Goal: Find contact information: Find contact information

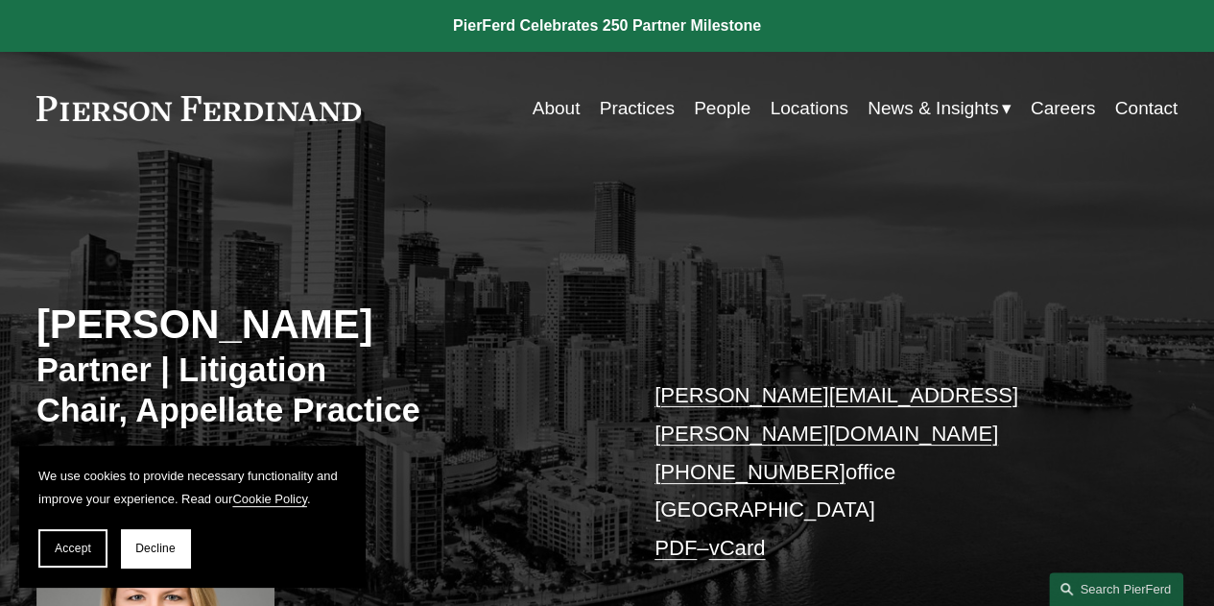
click at [722, 105] on link "People" at bounding box center [722, 108] width 57 height 36
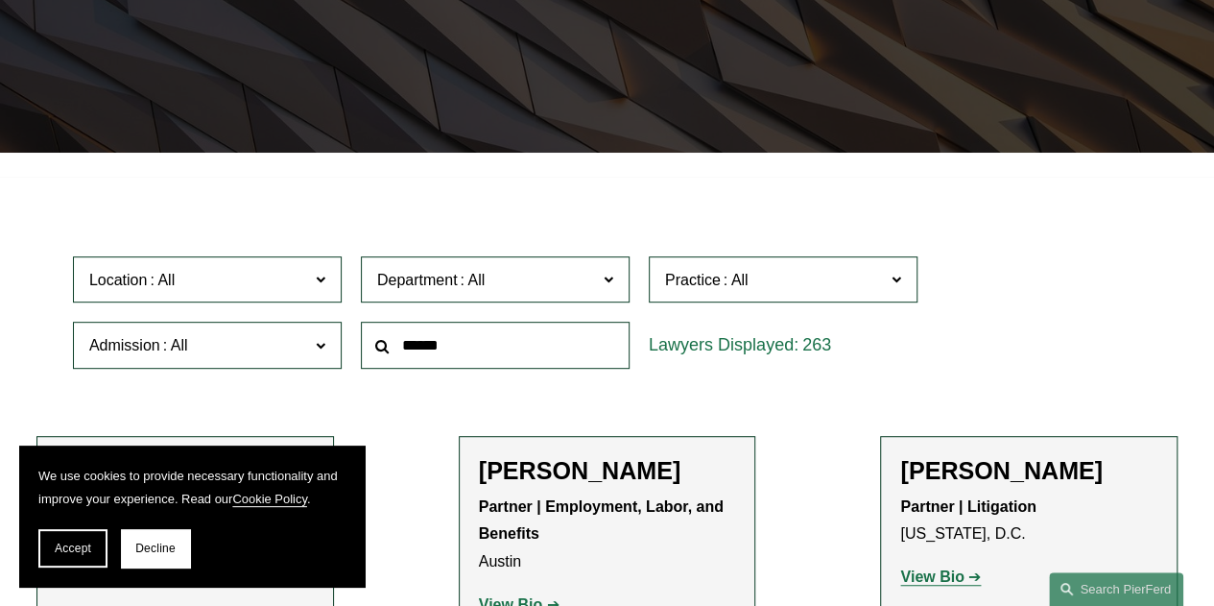
scroll to position [340, 0]
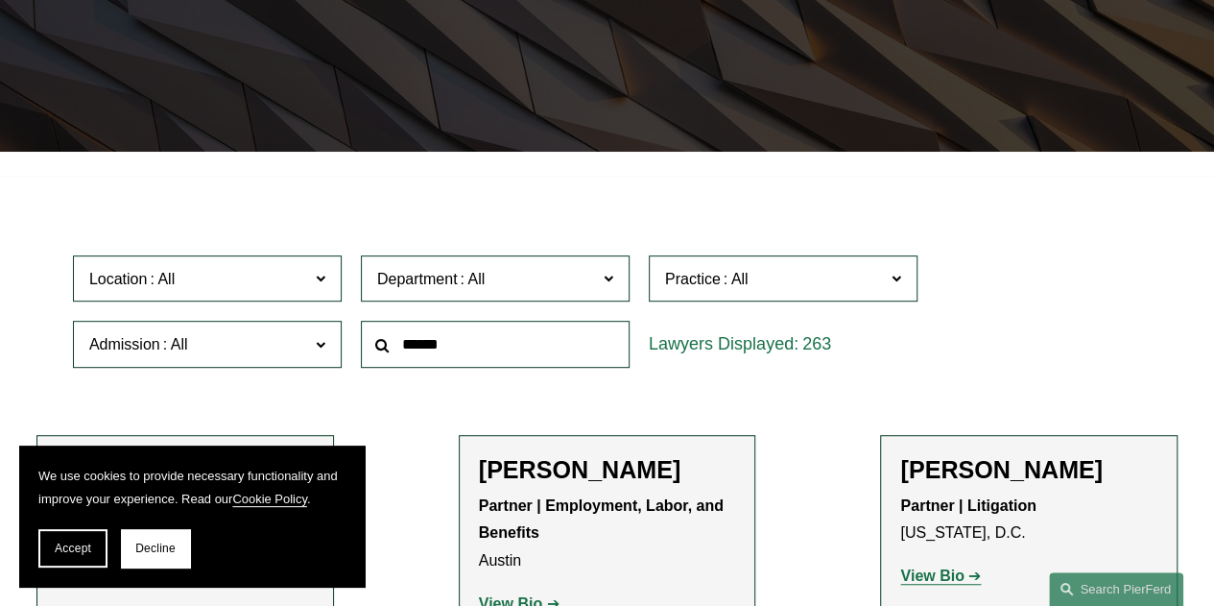
click at [319, 276] on span at bounding box center [321, 277] width 10 height 25
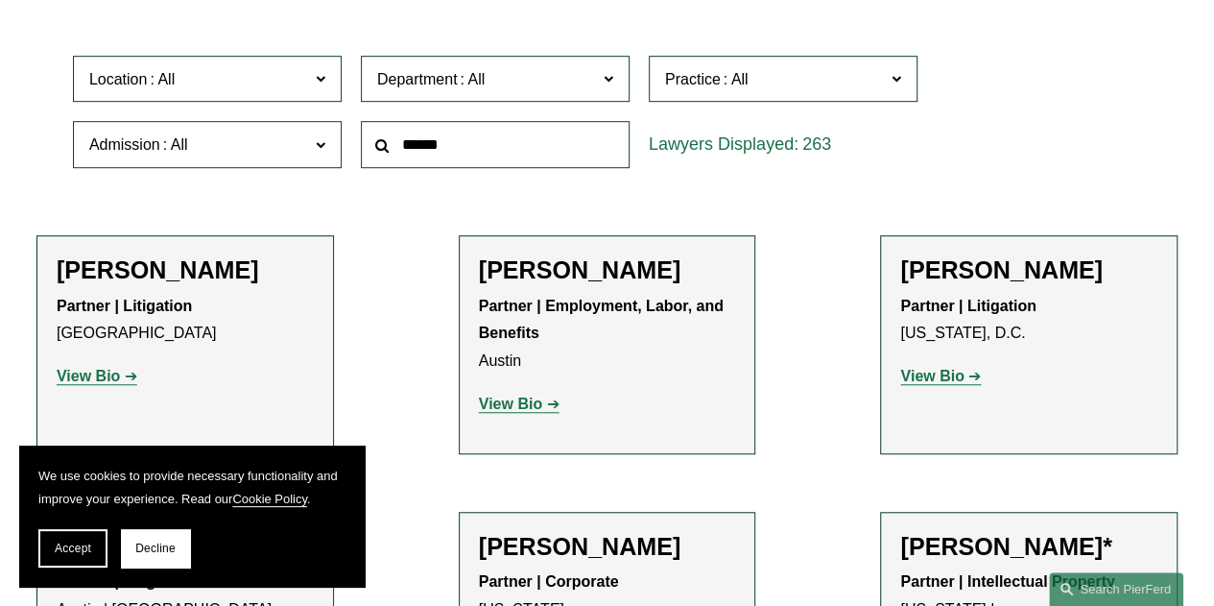
scroll to position [744, 0]
click at [0, 0] on link "Philadelphia" at bounding box center [0, 0] width 0 height 0
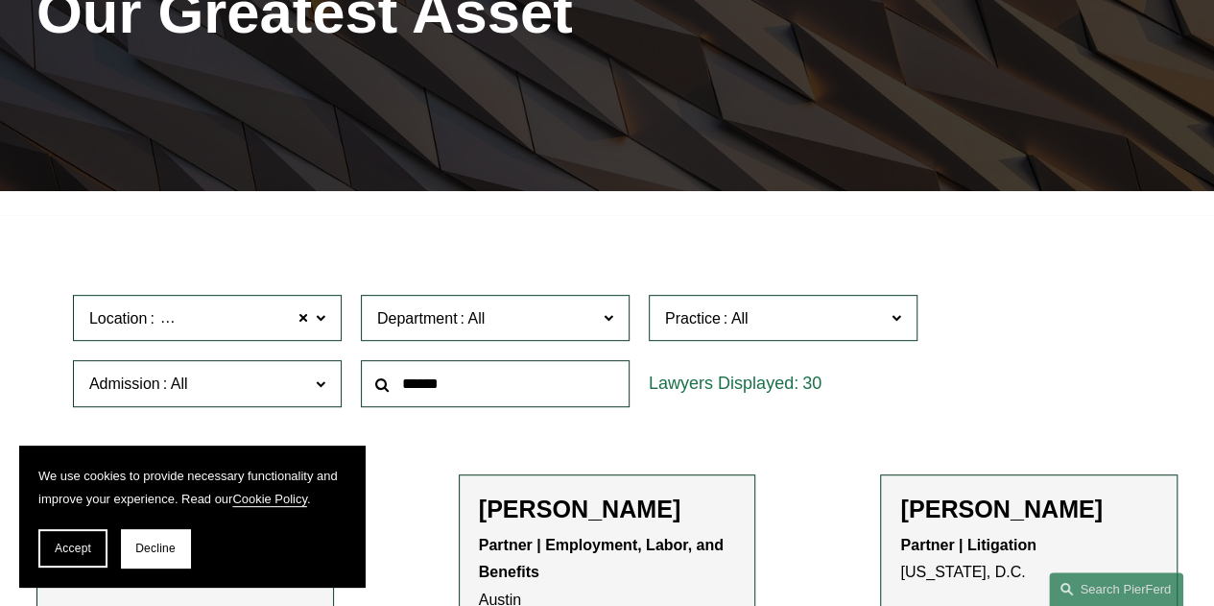
scroll to position [292, 0]
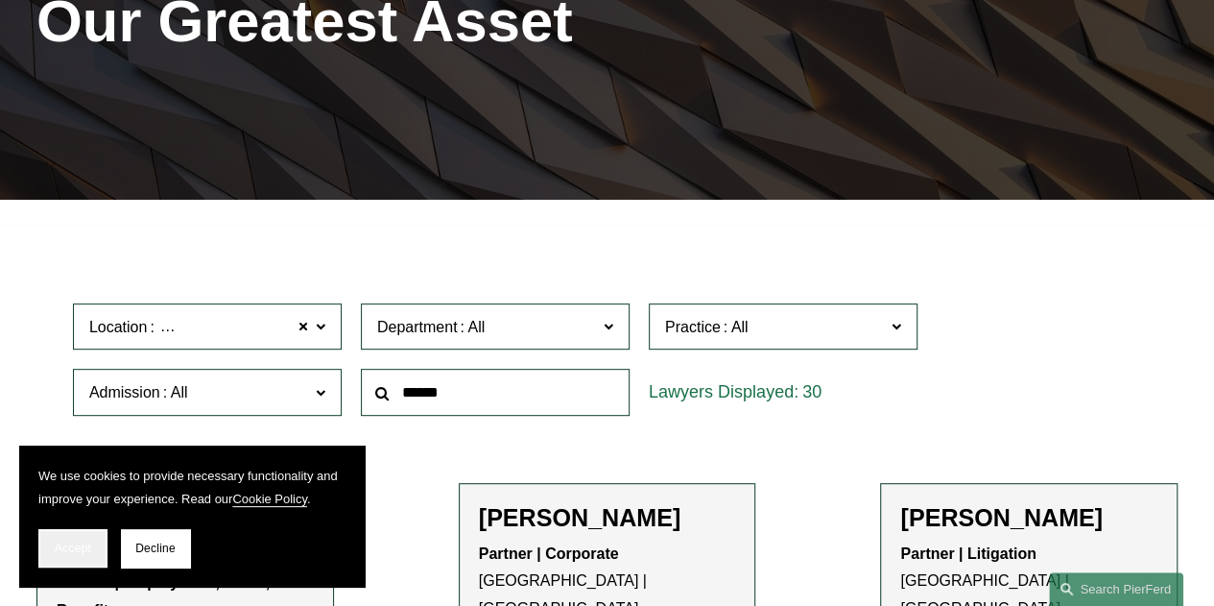
click at [84, 545] on span "Accept" at bounding box center [73, 547] width 36 height 13
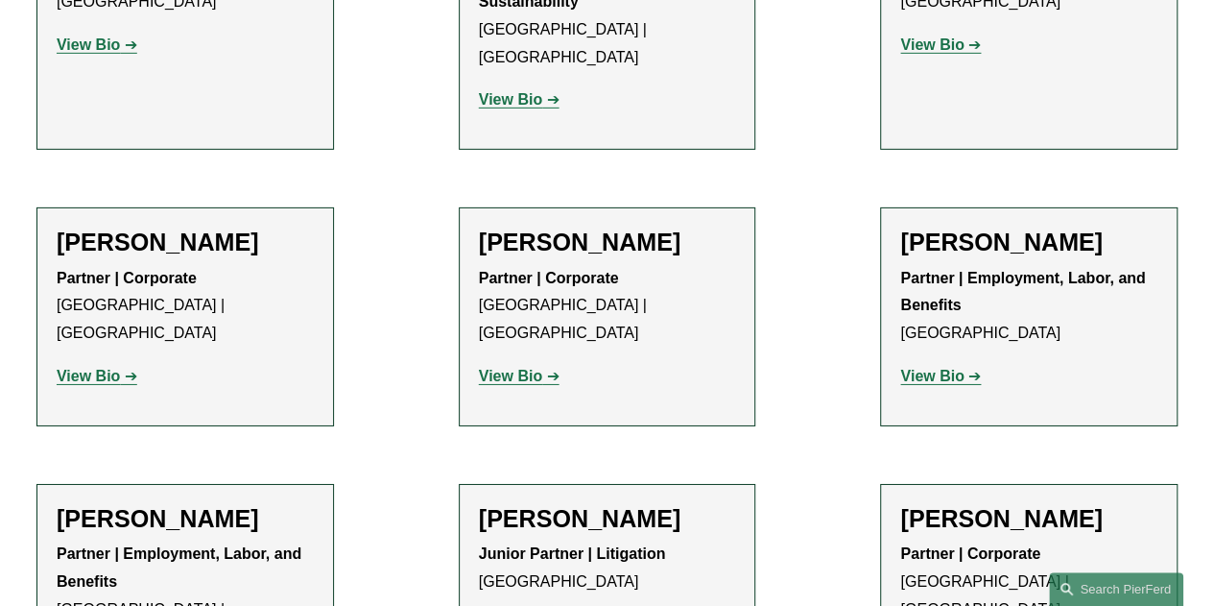
scroll to position [3001, 0]
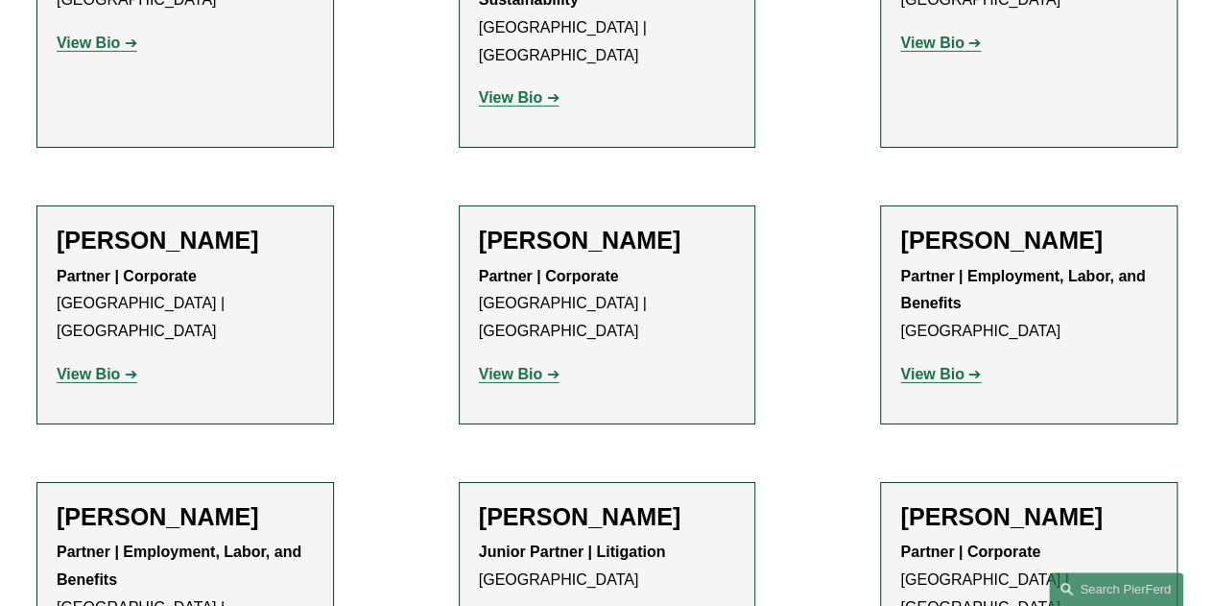
click at [531, 502] on h2 "Liz Veys" at bounding box center [607, 516] width 257 height 29
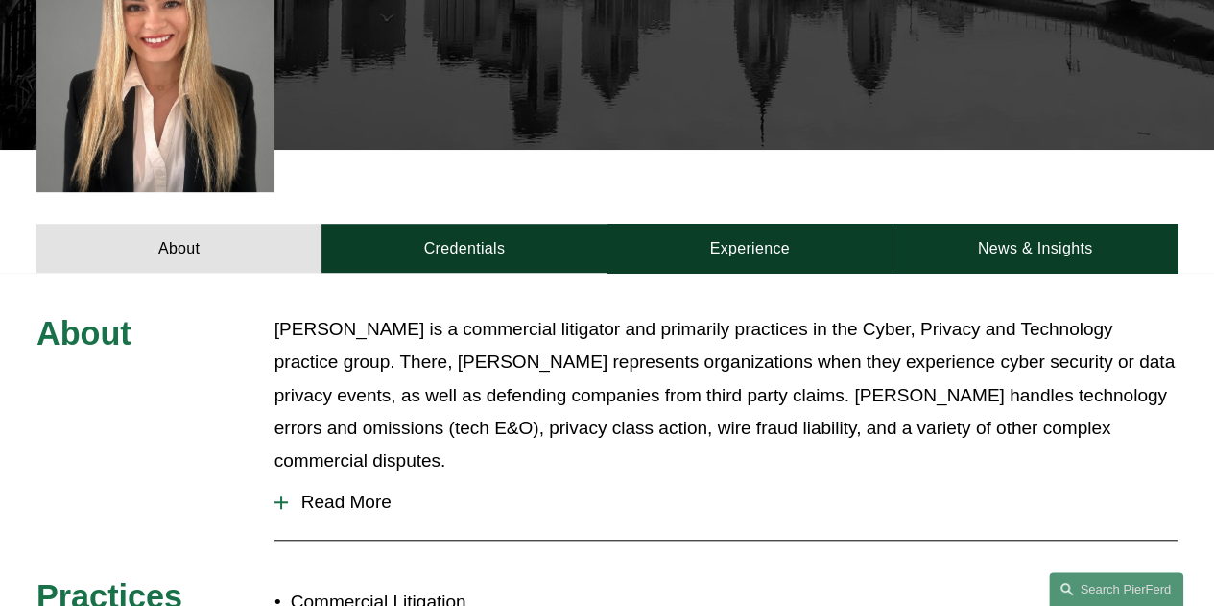
scroll to position [566, 0]
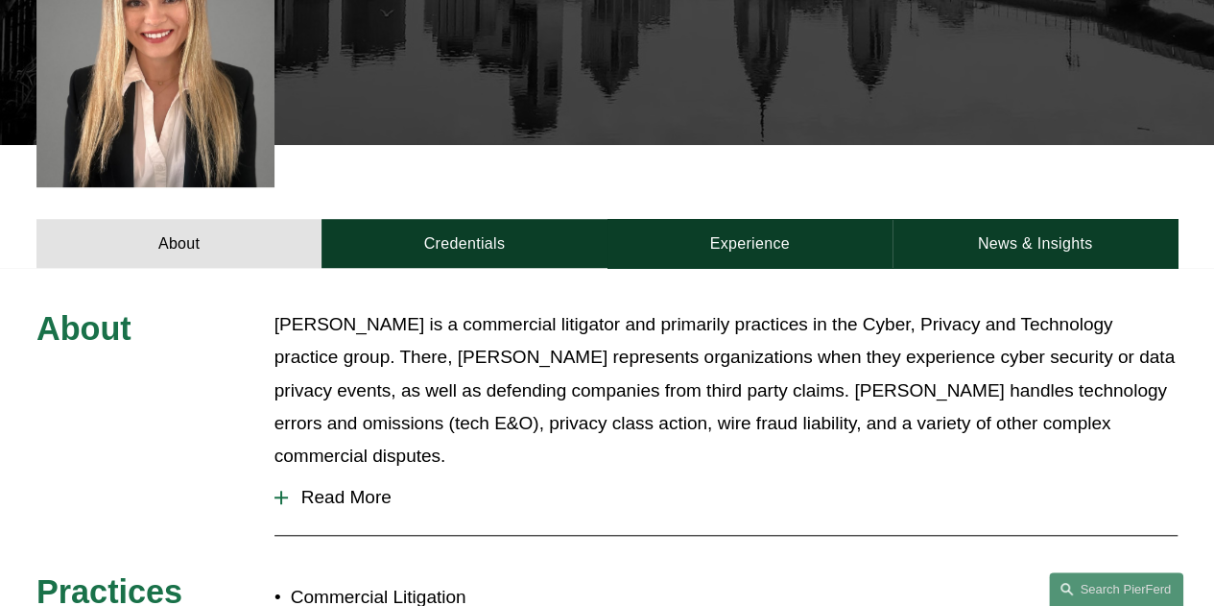
click at [361, 487] on span "Read More" at bounding box center [733, 497] width 890 height 21
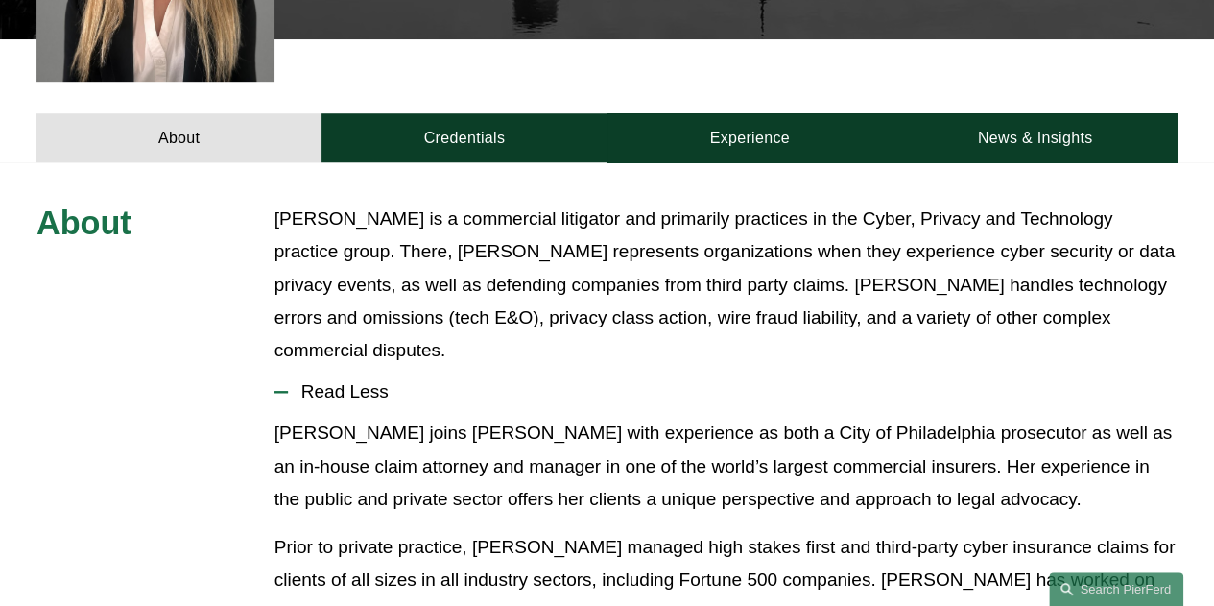
scroll to position [673, 0]
